Goal: Task Accomplishment & Management: Use online tool/utility

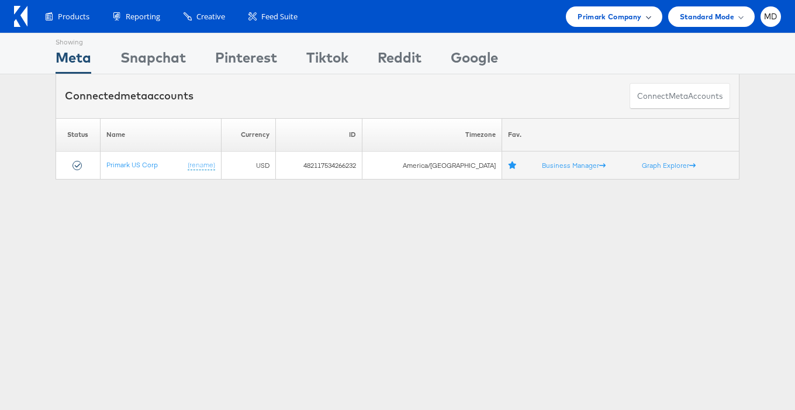
click at [635, 22] on span "Primark Company" at bounding box center [609, 17] width 64 height 12
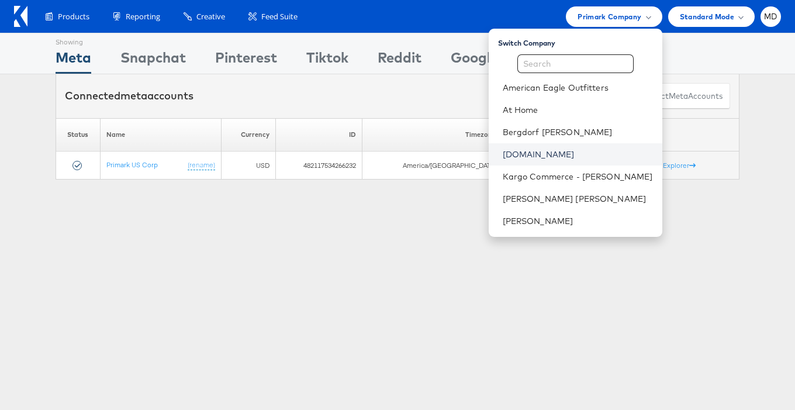
click at [557, 151] on link "Cars.com" at bounding box center [578, 154] width 150 height 12
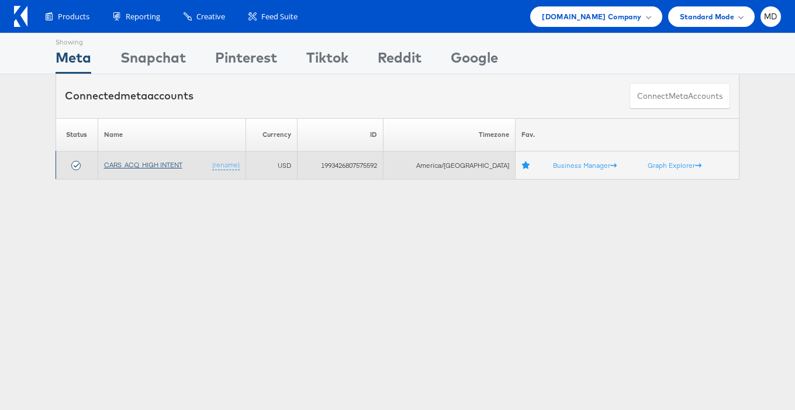
click at [144, 167] on link "CARS_ACQ_HIGH INTENT" at bounding box center [143, 164] width 78 height 9
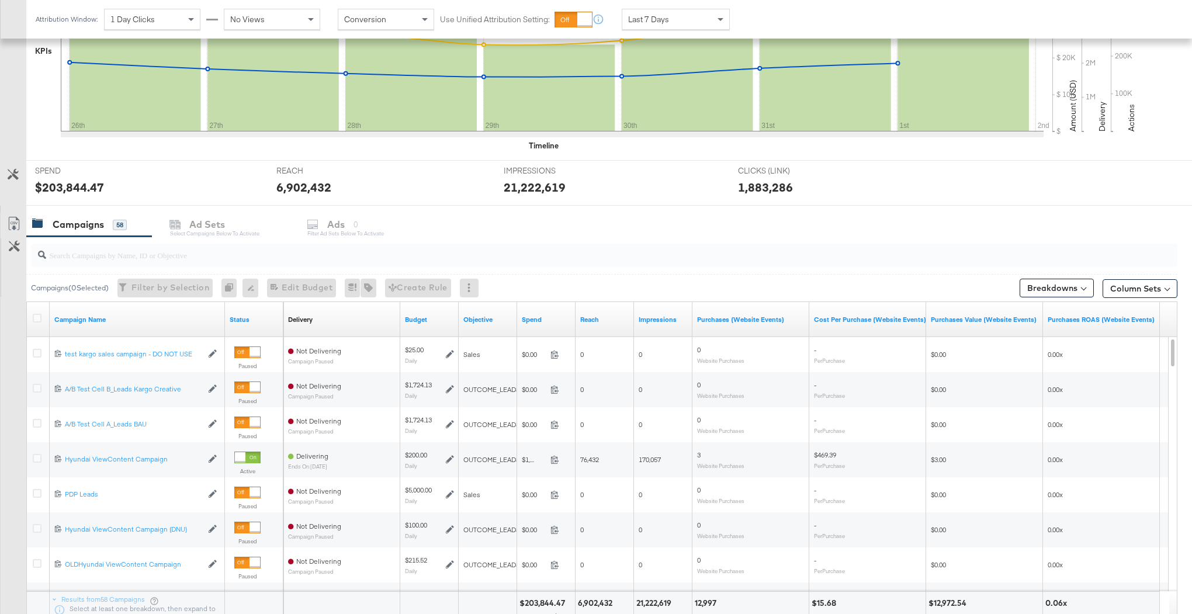
scroll to position [342, 0]
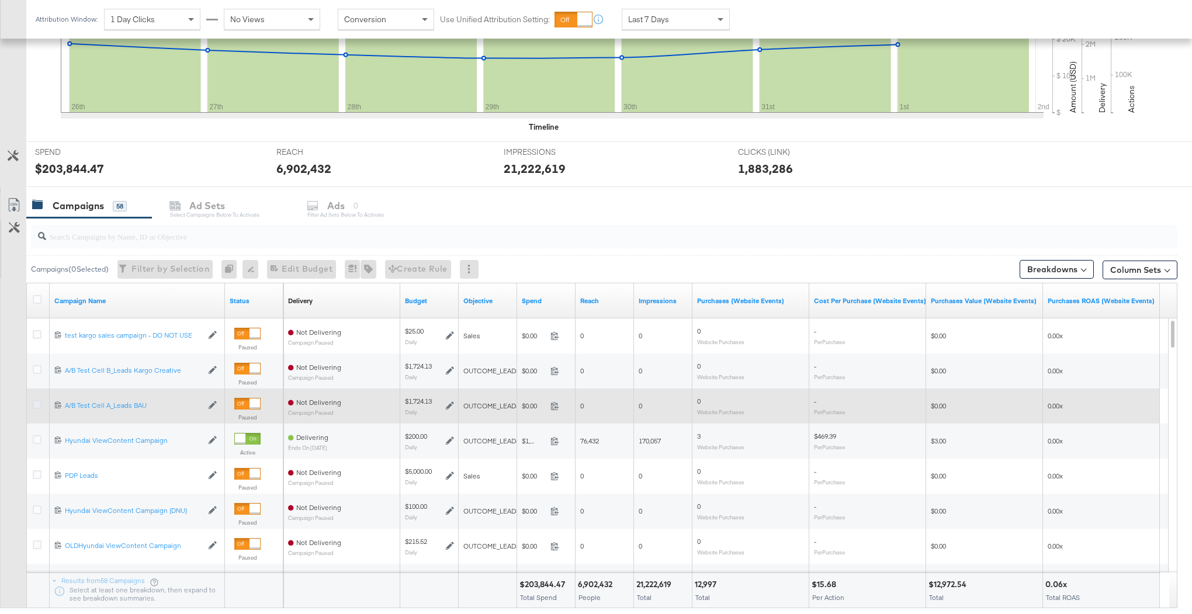
click at [36, 406] on icon at bounding box center [37, 404] width 9 height 9
click at [0, 0] on input "checkbox" at bounding box center [0, 0] width 0 height 0
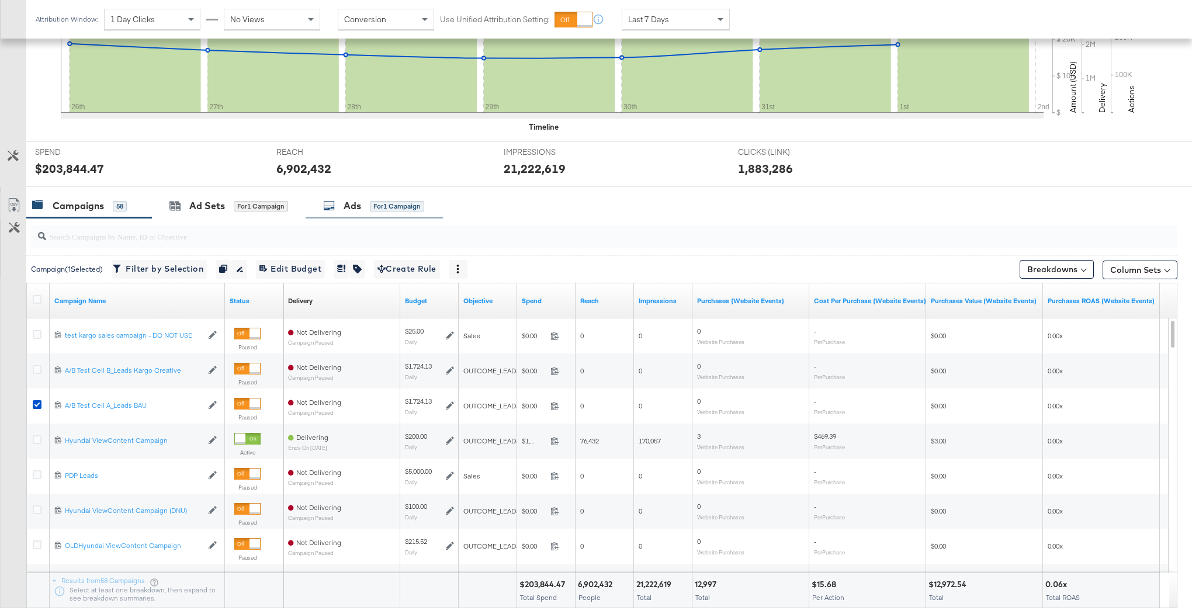
click at [341, 207] on div "Ads for 1 Campaign" at bounding box center [373, 205] width 101 height 13
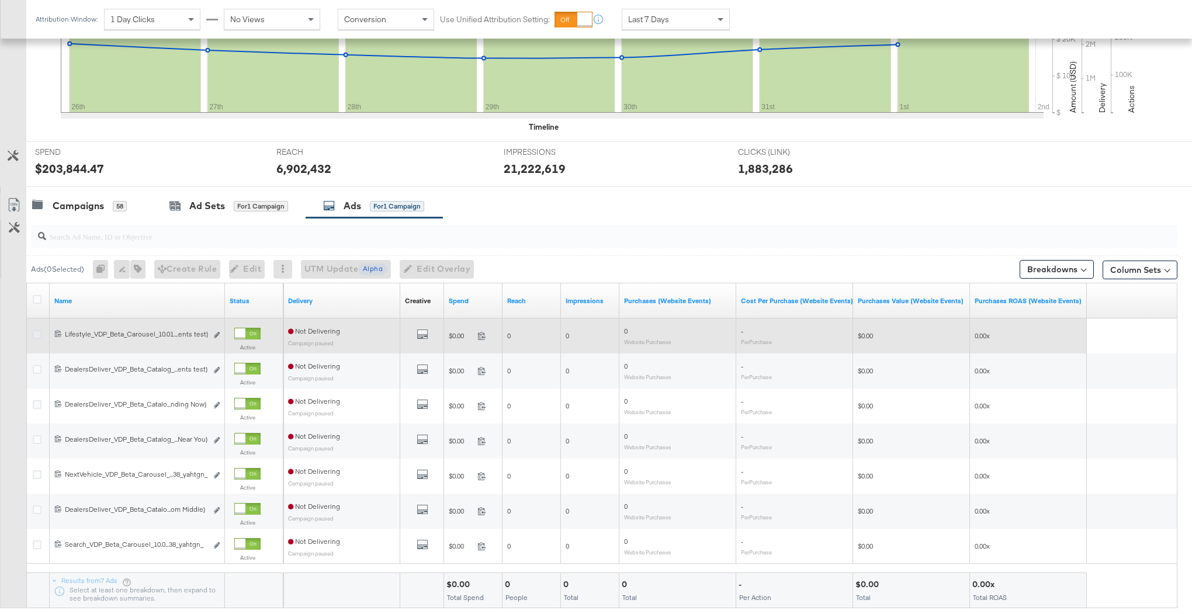
click at [35, 333] on icon at bounding box center [37, 334] width 9 height 9
click at [0, 0] on input "checkbox" at bounding box center [0, 0] width 0 height 0
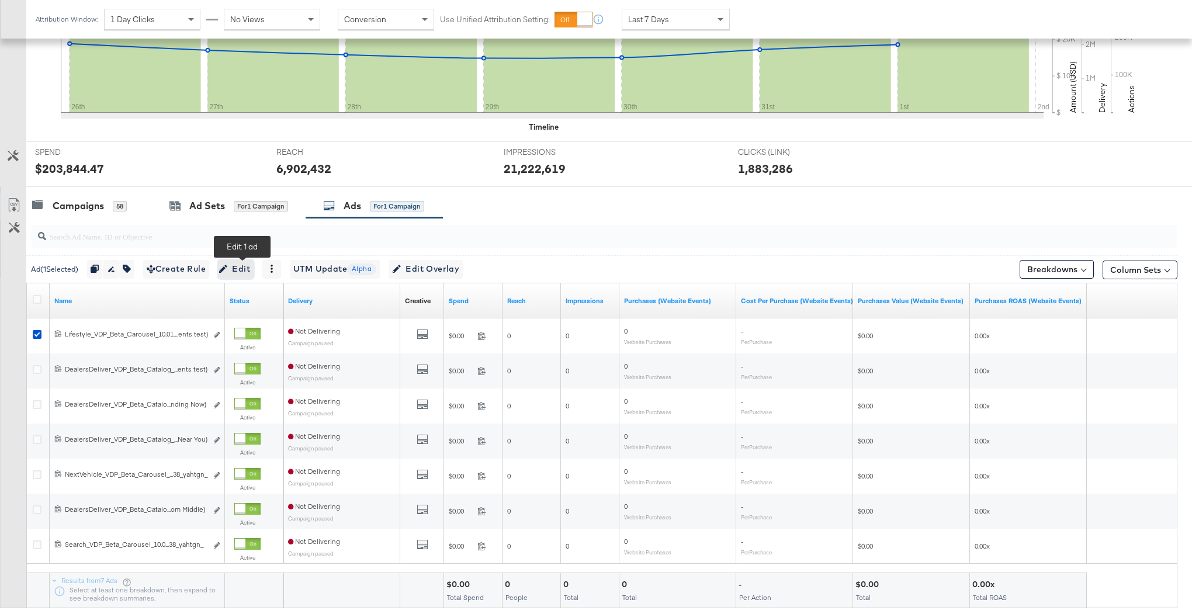
click at [227, 267] on icon "button" at bounding box center [223, 269] width 8 height 8
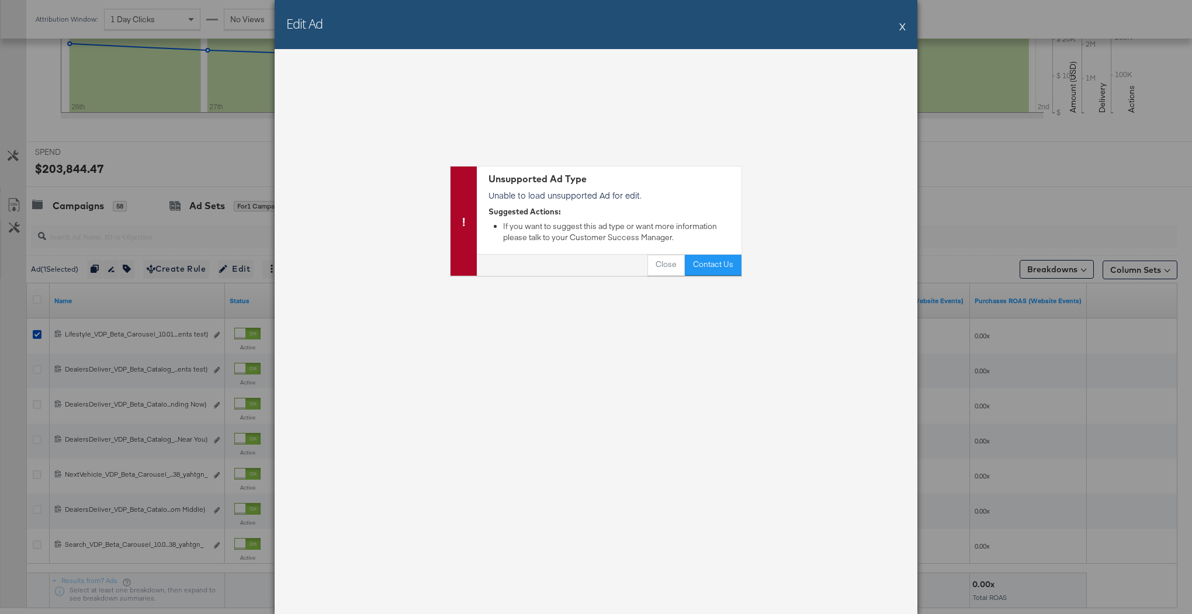
click at [904, 25] on button "X" at bounding box center [902, 26] width 6 height 23
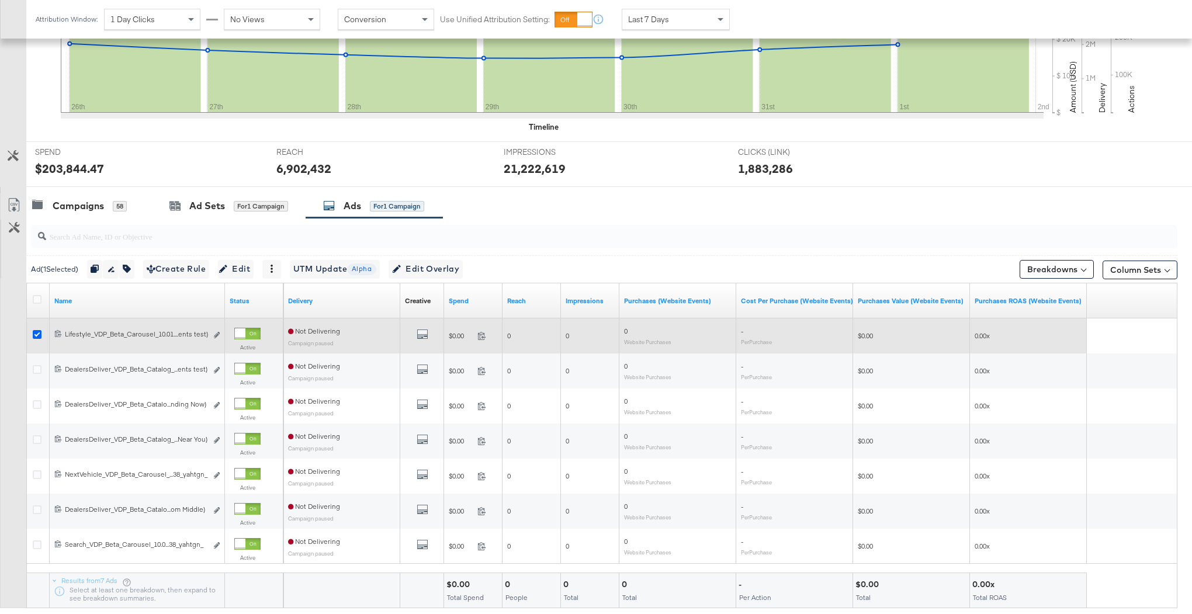
click at [40, 330] on icon at bounding box center [37, 334] width 9 height 9
click at [0, 0] on input "checkbox" at bounding box center [0, 0] width 0 height 0
click at [40, 330] on icon at bounding box center [37, 334] width 9 height 9
click at [0, 0] on input "checkbox" at bounding box center [0, 0] width 0 height 0
click at [40, 330] on icon at bounding box center [37, 334] width 9 height 9
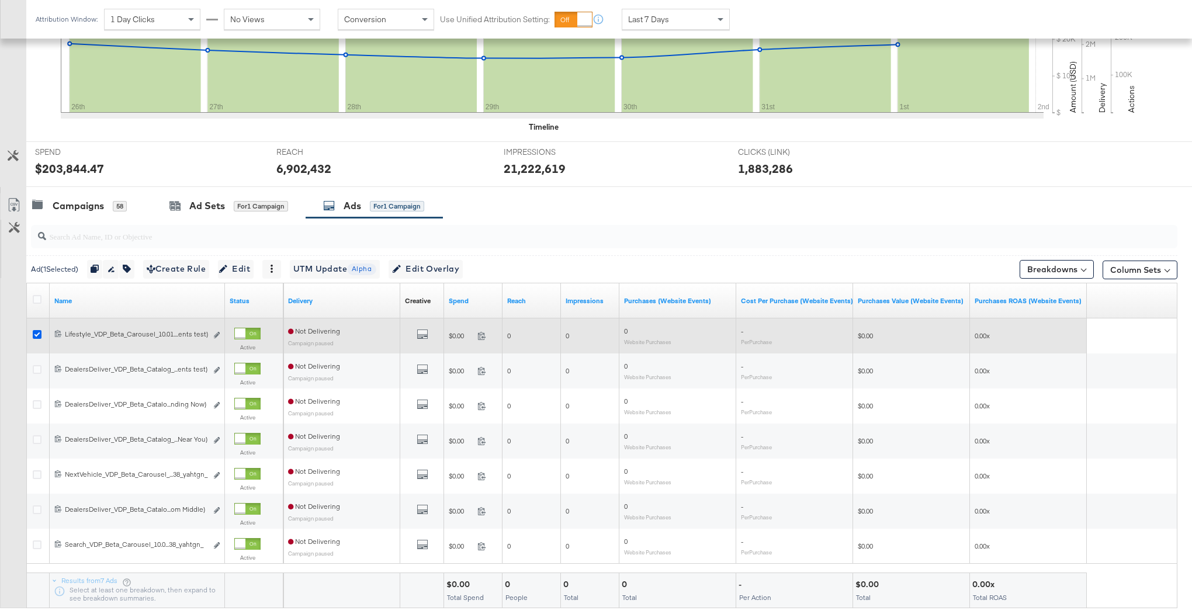
click at [0, 0] on input "checkbox" at bounding box center [0, 0] width 0 height 0
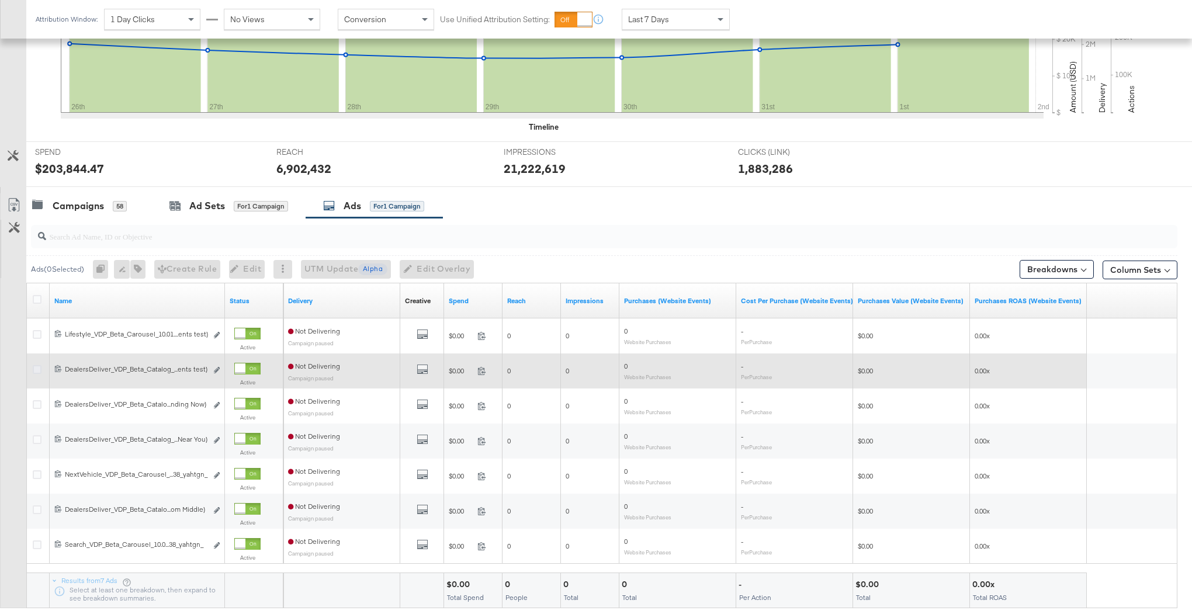
click at [34, 365] on icon at bounding box center [37, 369] width 9 height 9
click at [0, 0] on input "checkbox" at bounding box center [0, 0] width 0 height 0
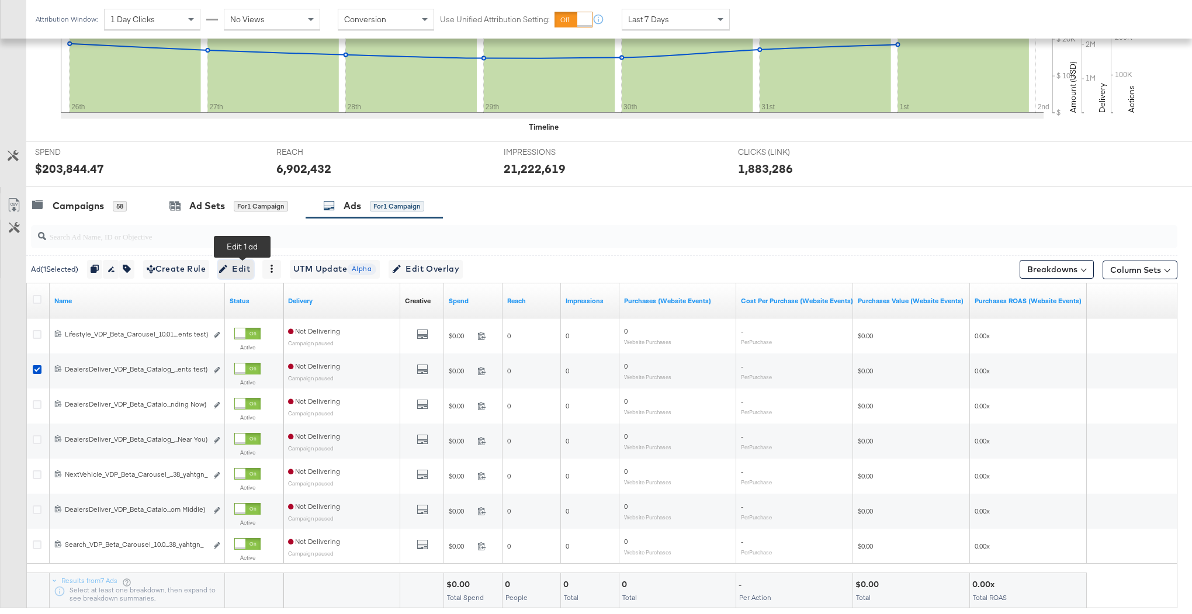
click at [249, 272] on span "Edit" at bounding box center [235, 269] width 29 height 15
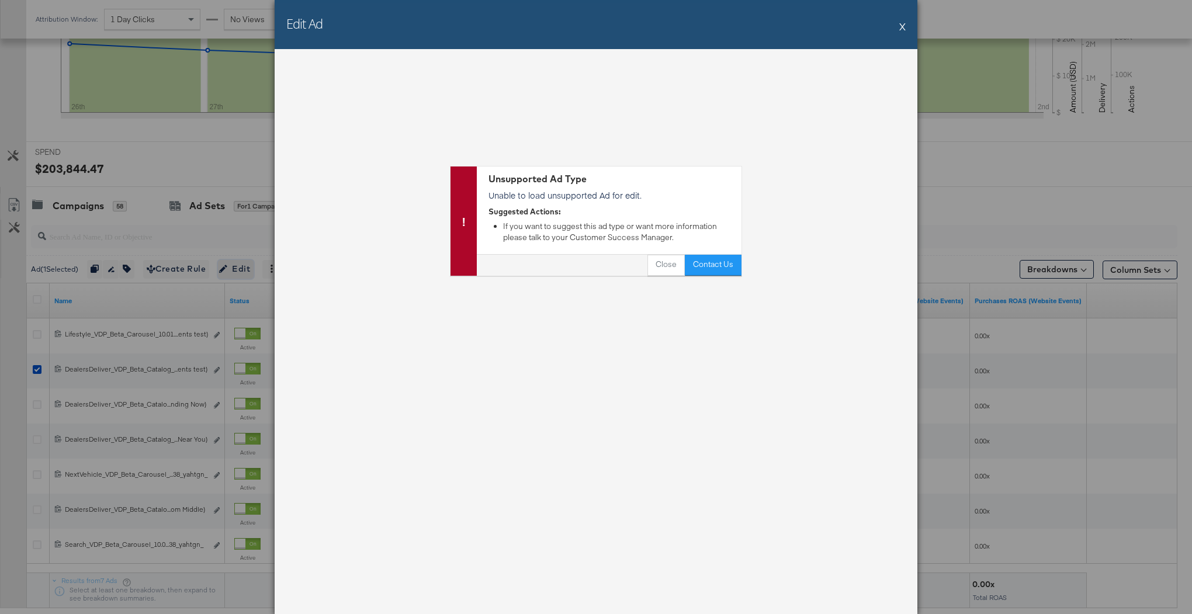
scroll to position [341, 0]
click at [909, 34] on div "Edit Ad X" at bounding box center [596, 24] width 643 height 49
click at [906, 29] on div "Edit Ad X" at bounding box center [596, 24] width 643 height 49
click at [904, 27] on button "X" at bounding box center [902, 26] width 6 height 23
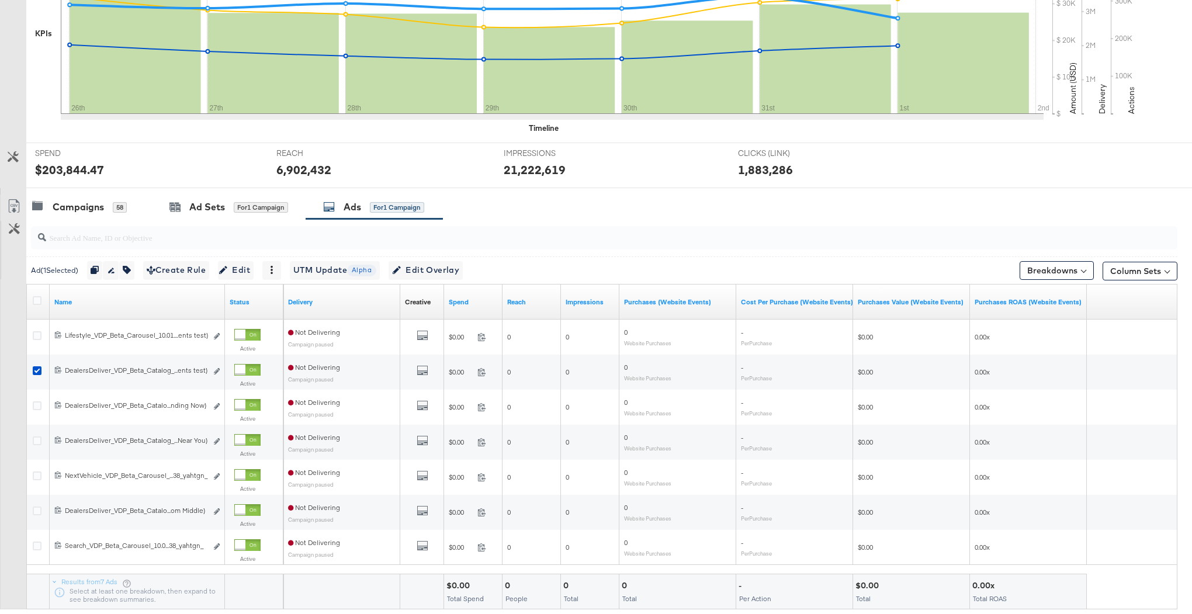
scroll to position [0, 0]
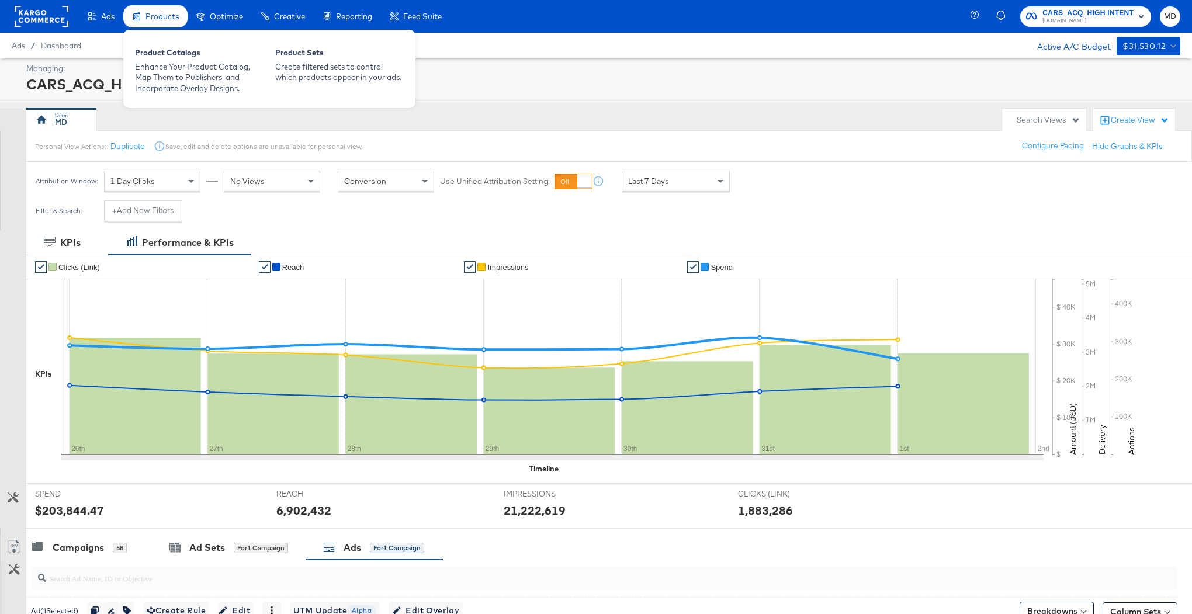
click at [164, 19] on span "Products" at bounding box center [161, 16] width 33 height 9
click at [160, 70] on div "Enhance Your Product Catalog, Map Them to Publishers, and Incorporate Overlay D…" at bounding box center [199, 77] width 129 height 33
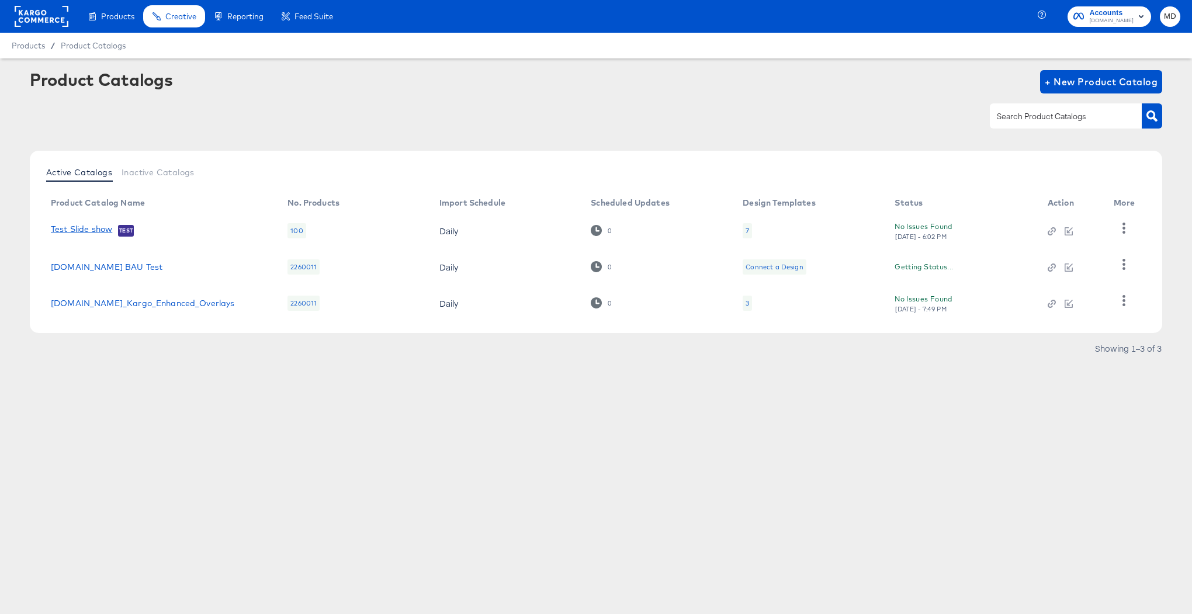
click at [85, 230] on link "Test Slide show" at bounding box center [81, 230] width 61 height 12
